Goal: Task Accomplishment & Management: Manage account settings

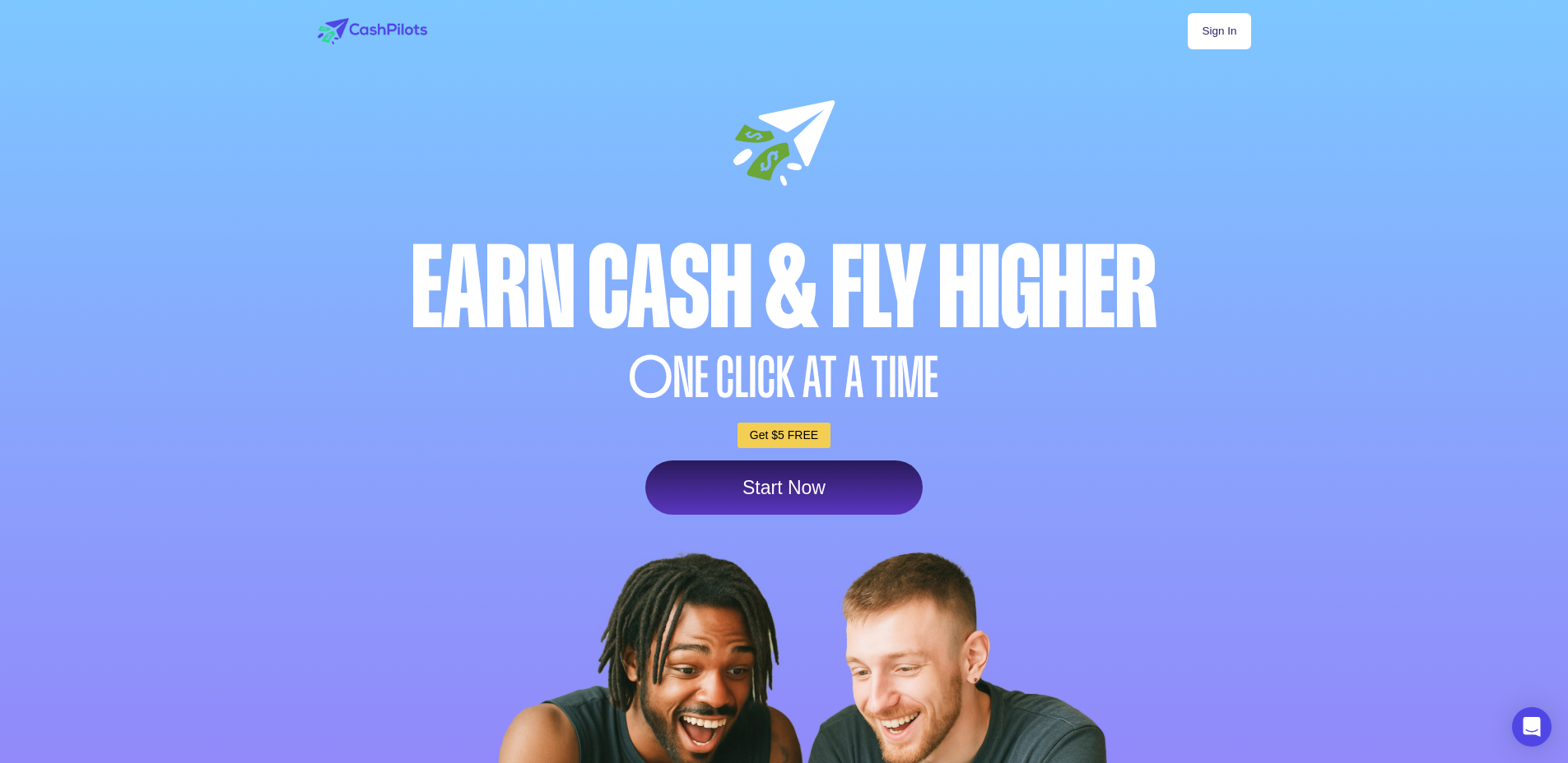
click at [1228, 35] on link "Sign In" at bounding box center [1218, 31] width 63 height 36
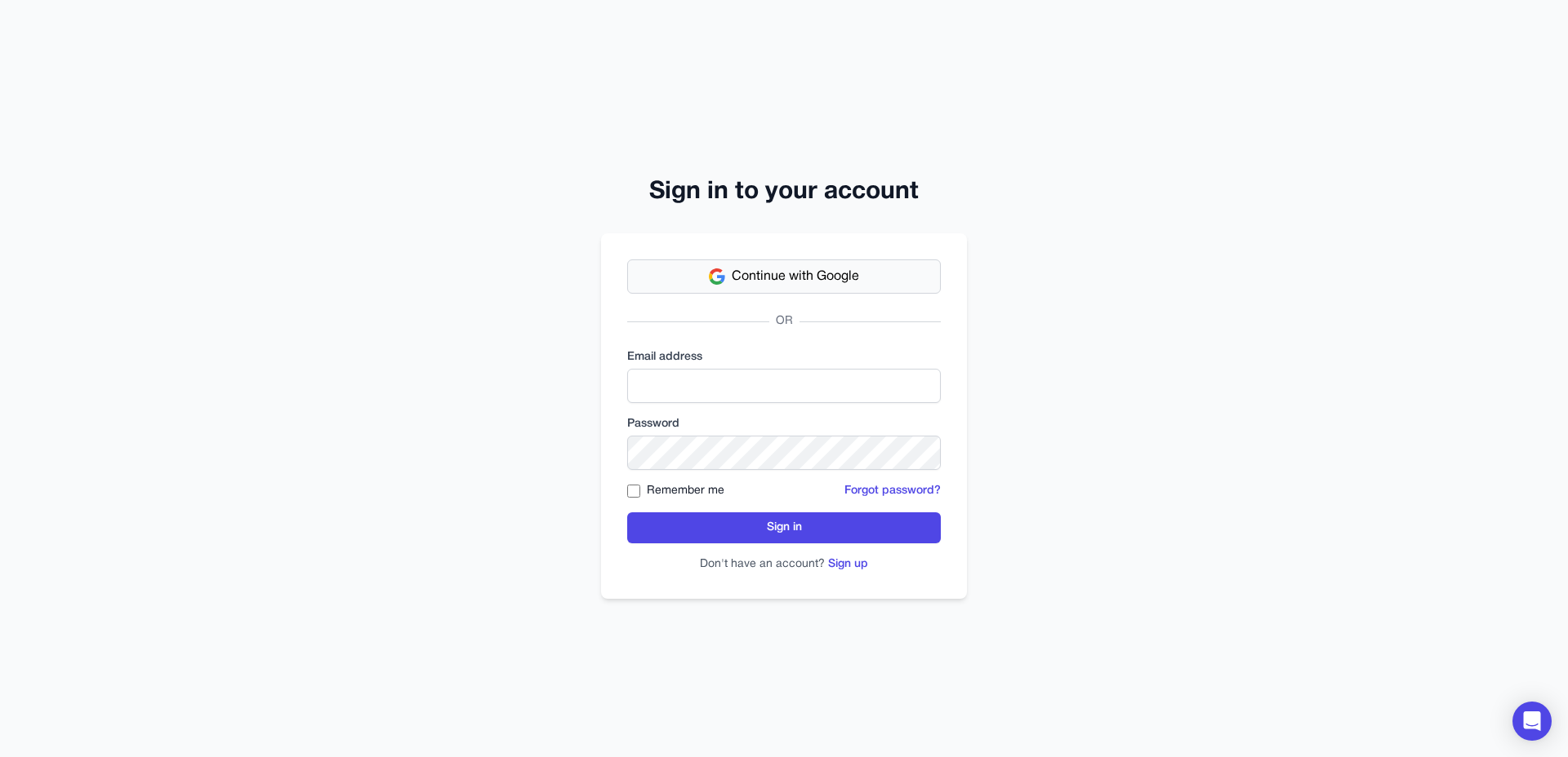
click at [846, 268] on span "Continue with Google" at bounding box center [795, 277] width 127 height 20
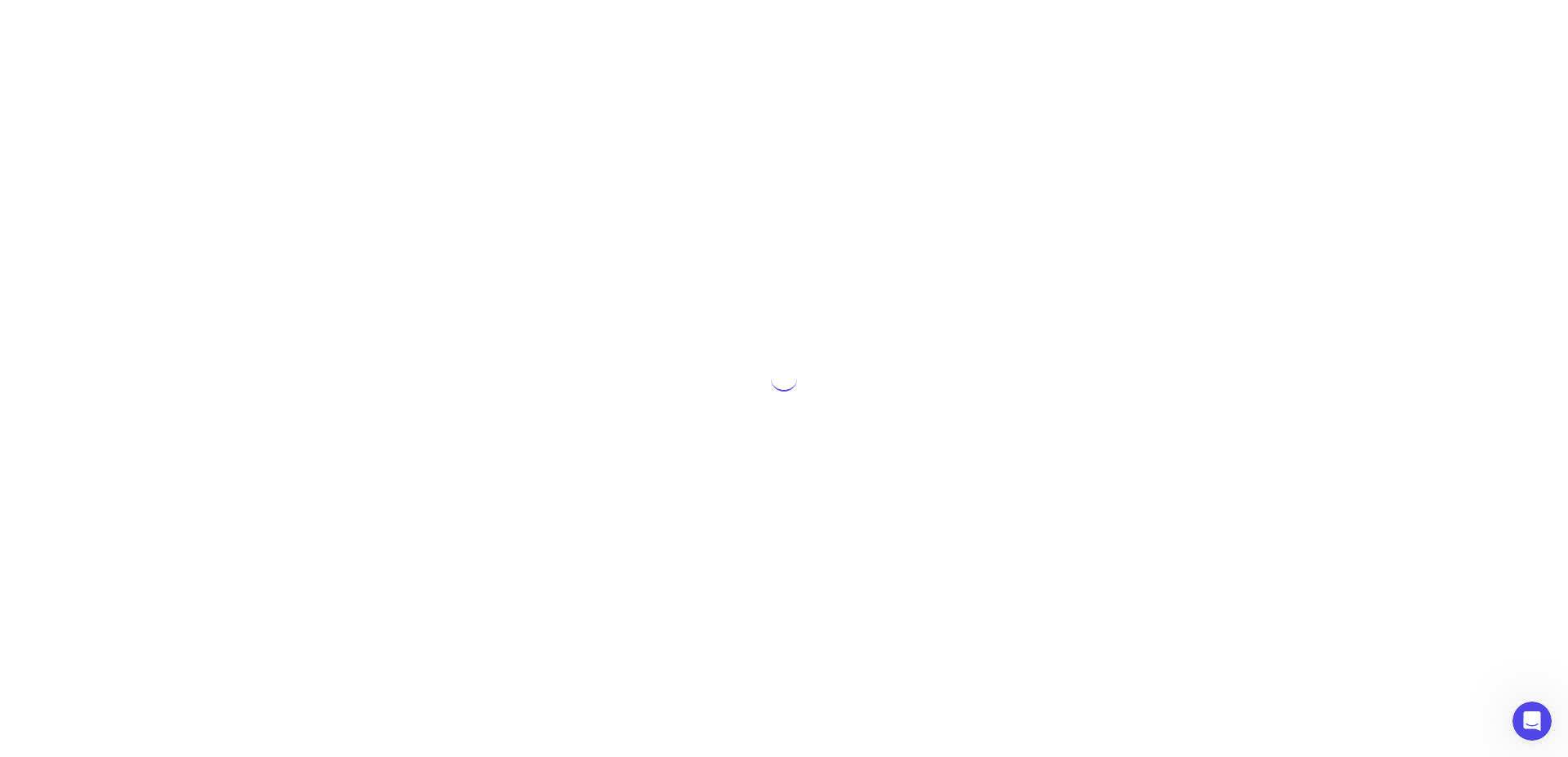
click at [312, 182] on div at bounding box center [784, 378] width 1568 height 757
